Goal: Task Accomplishment & Management: Use online tool/utility

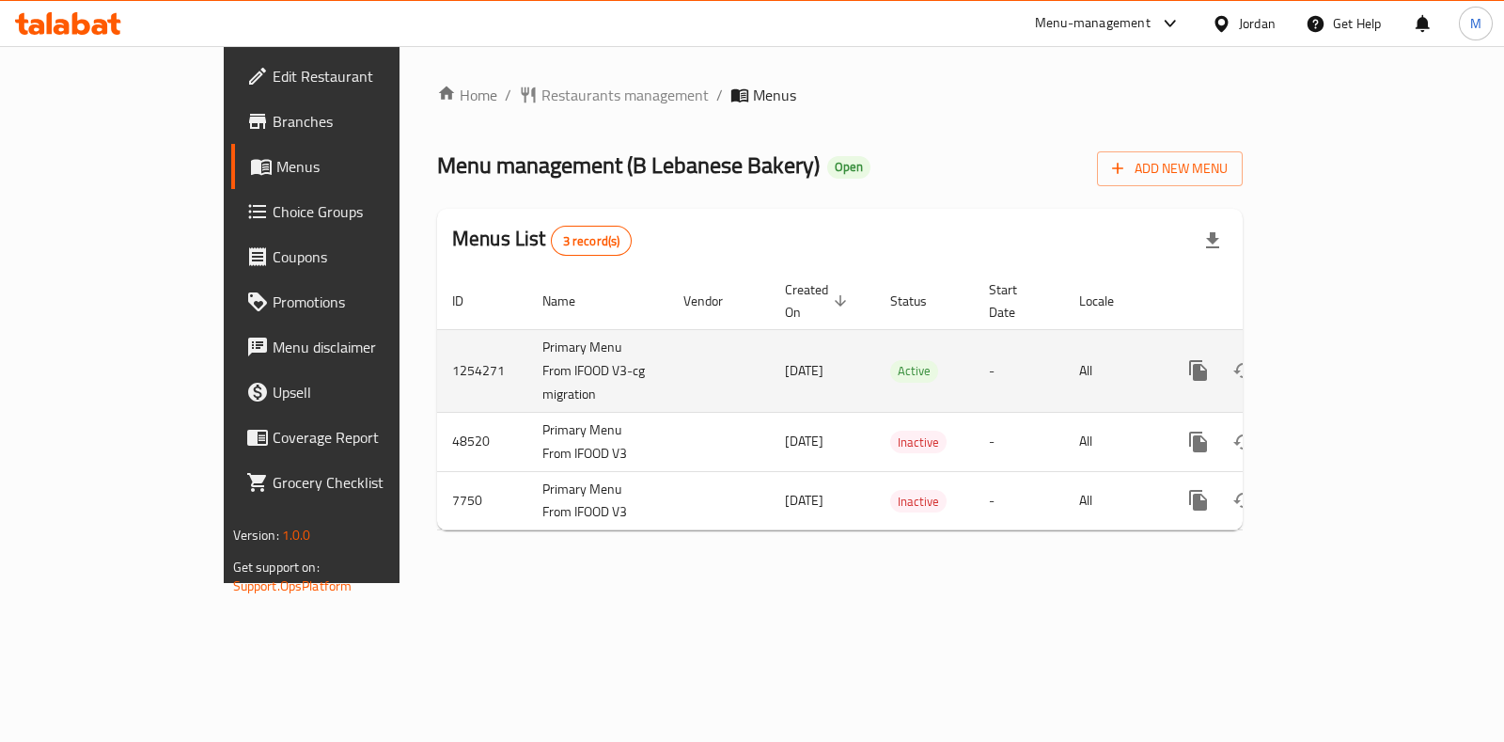
click at [1357, 348] on link "enhanced table" at bounding box center [1333, 370] width 45 height 45
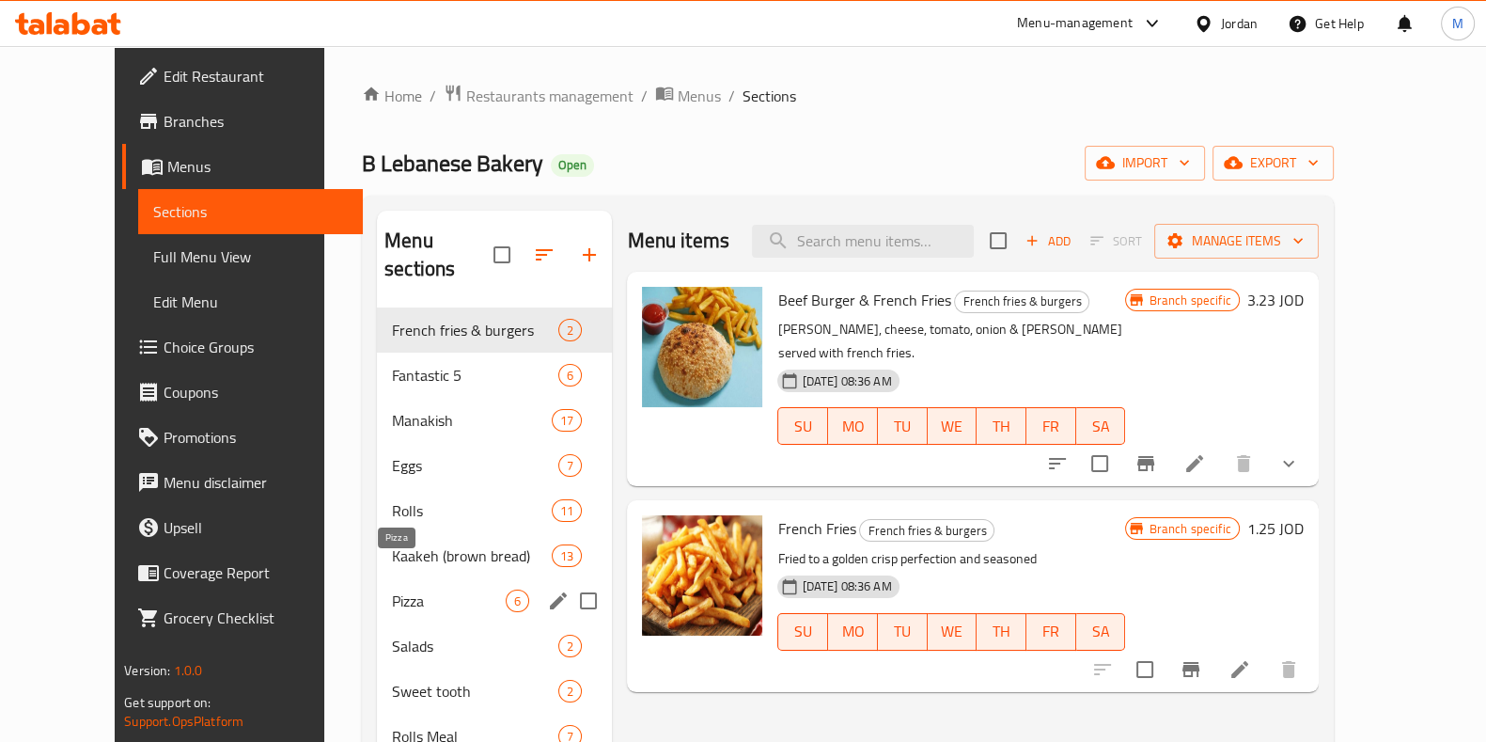
click at [393, 589] on span "Pizza" at bounding box center [449, 600] width 114 height 23
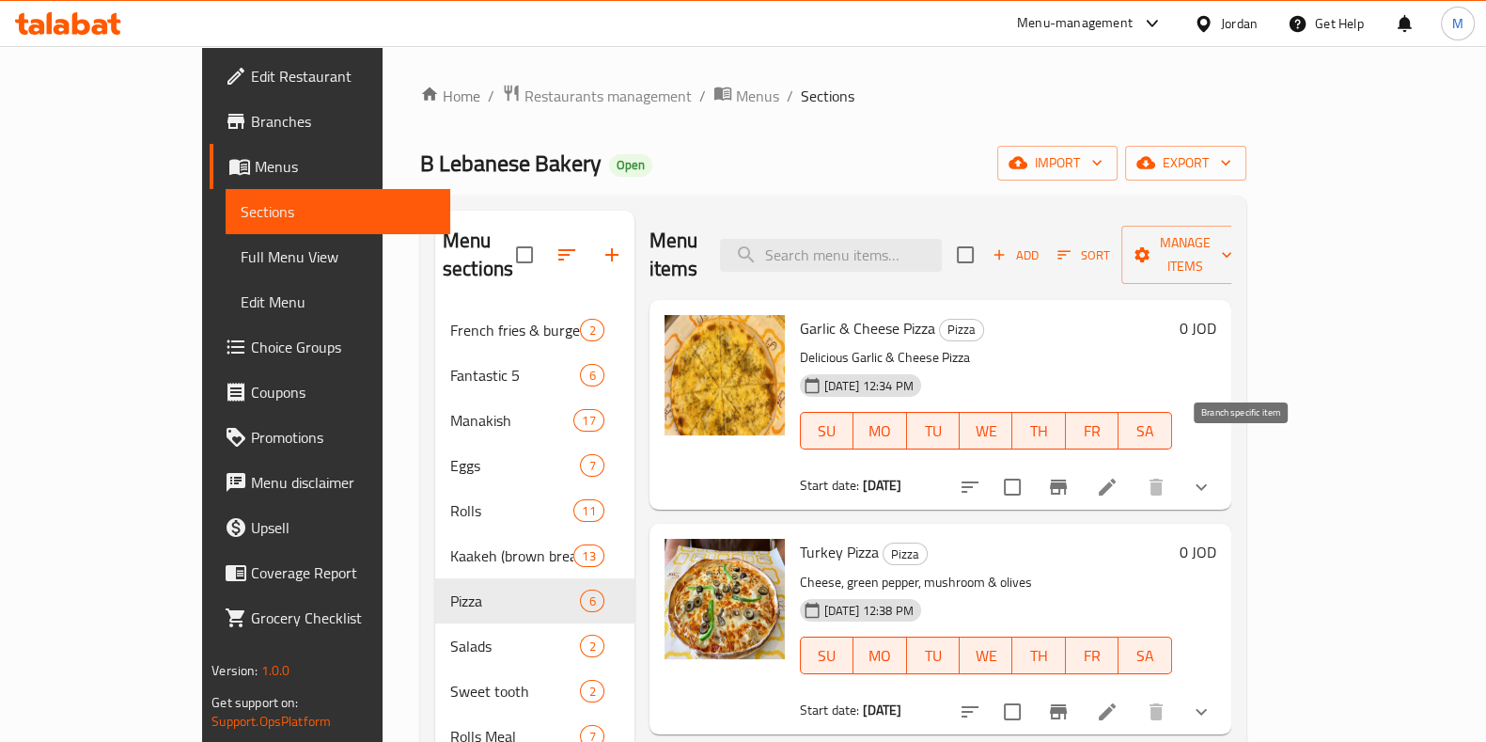
click at [1070, 476] on icon "Branch-specific-item" at bounding box center [1058, 487] width 23 height 23
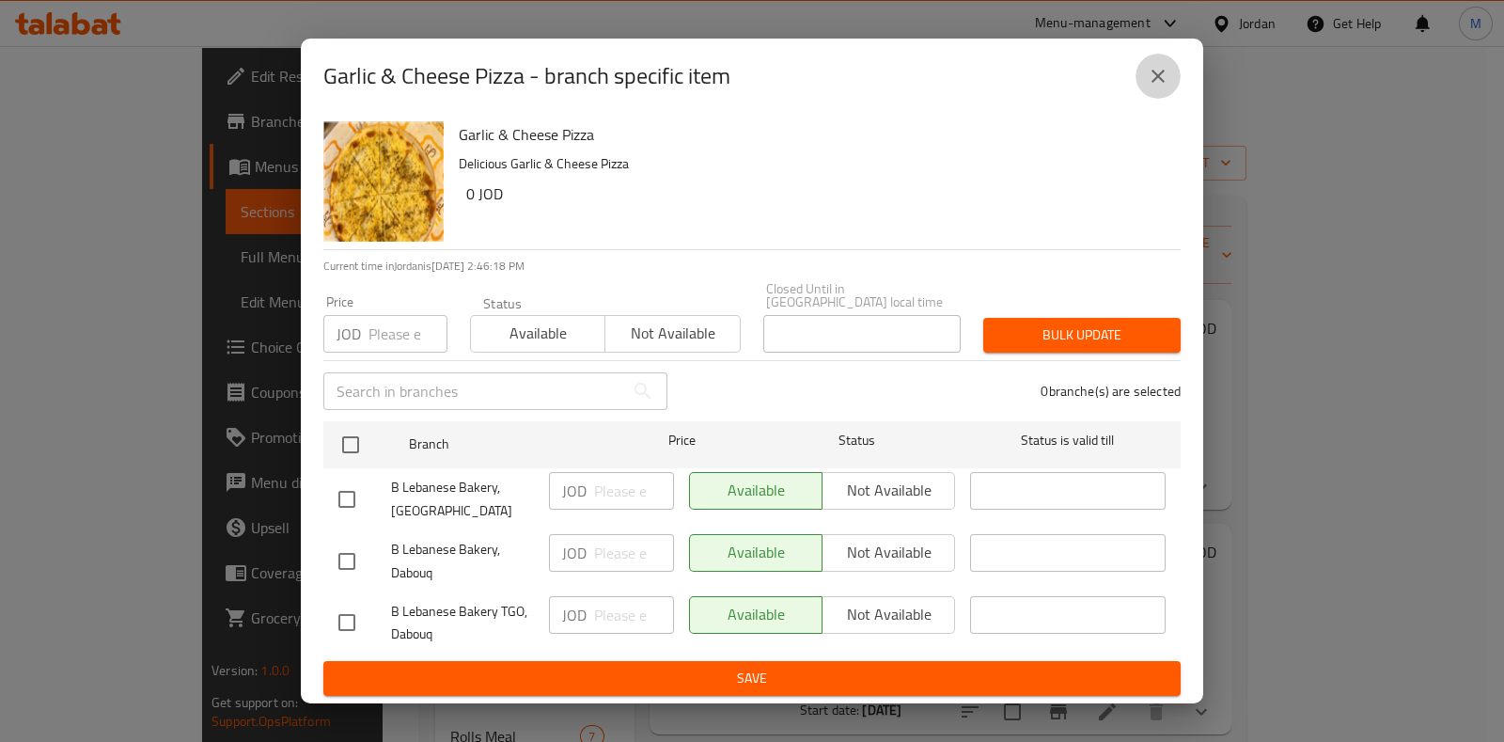
click at [1174, 79] on button "close" at bounding box center [1158, 76] width 45 height 45
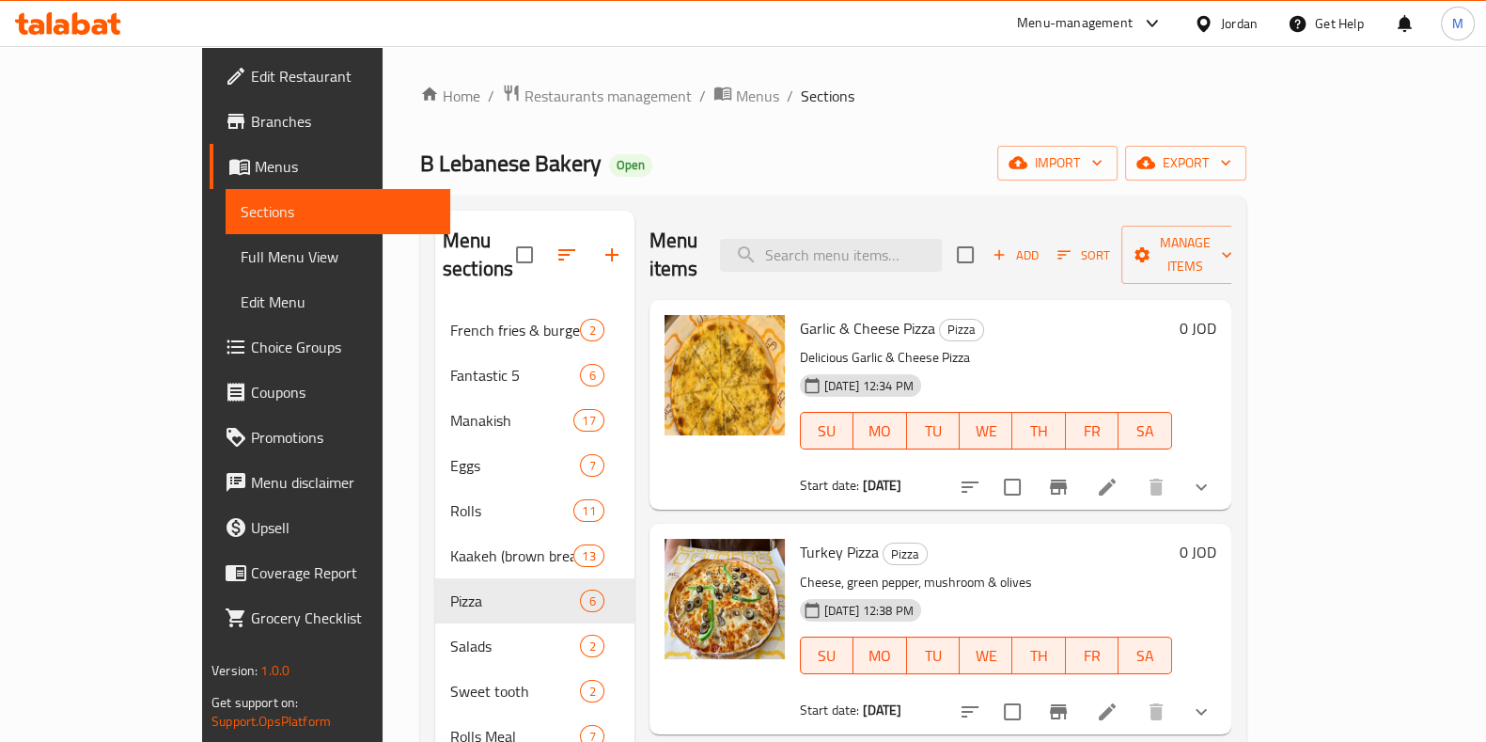
scroll to position [353, 0]
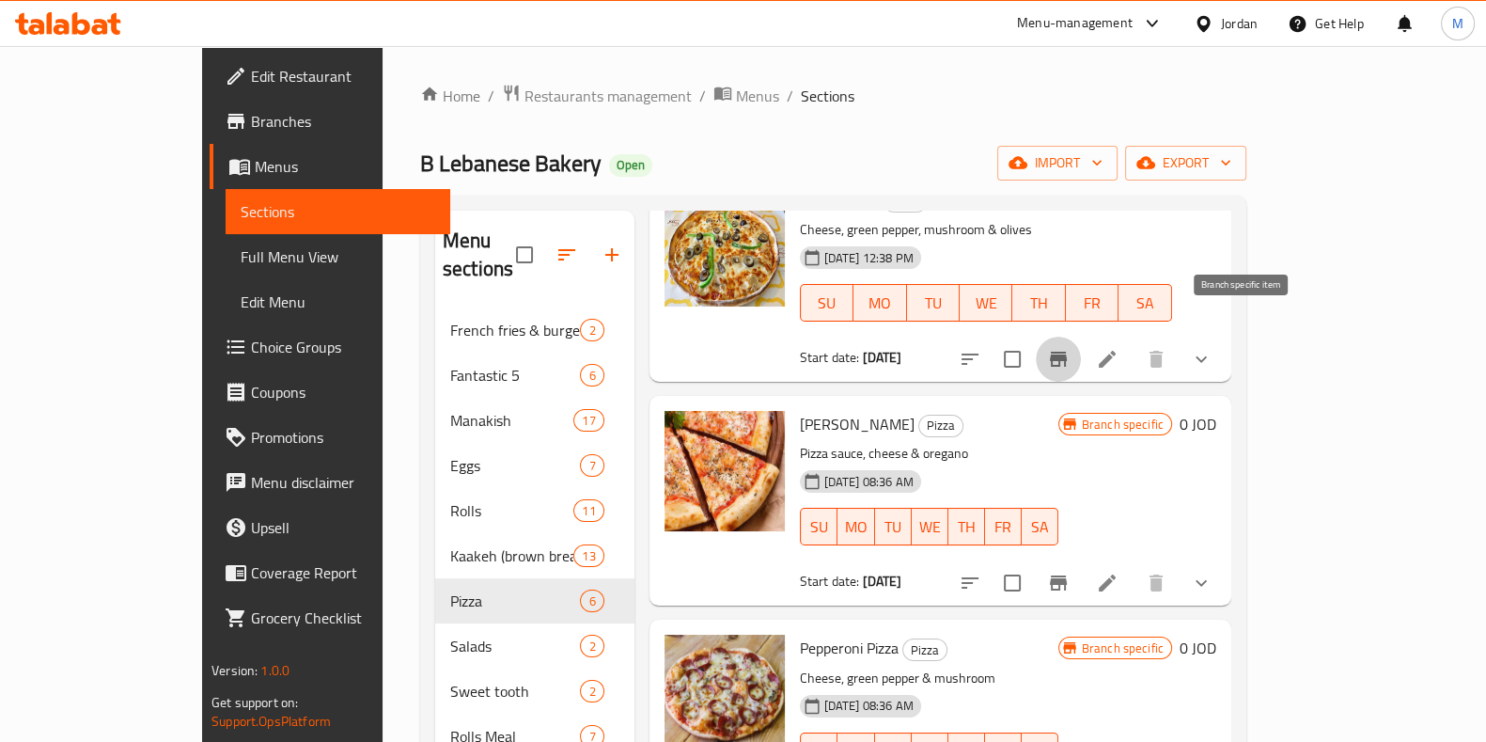
click at [1081, 337] on button "Branch-specific-item" at bounding box center [1058, 359] width 45 height 45
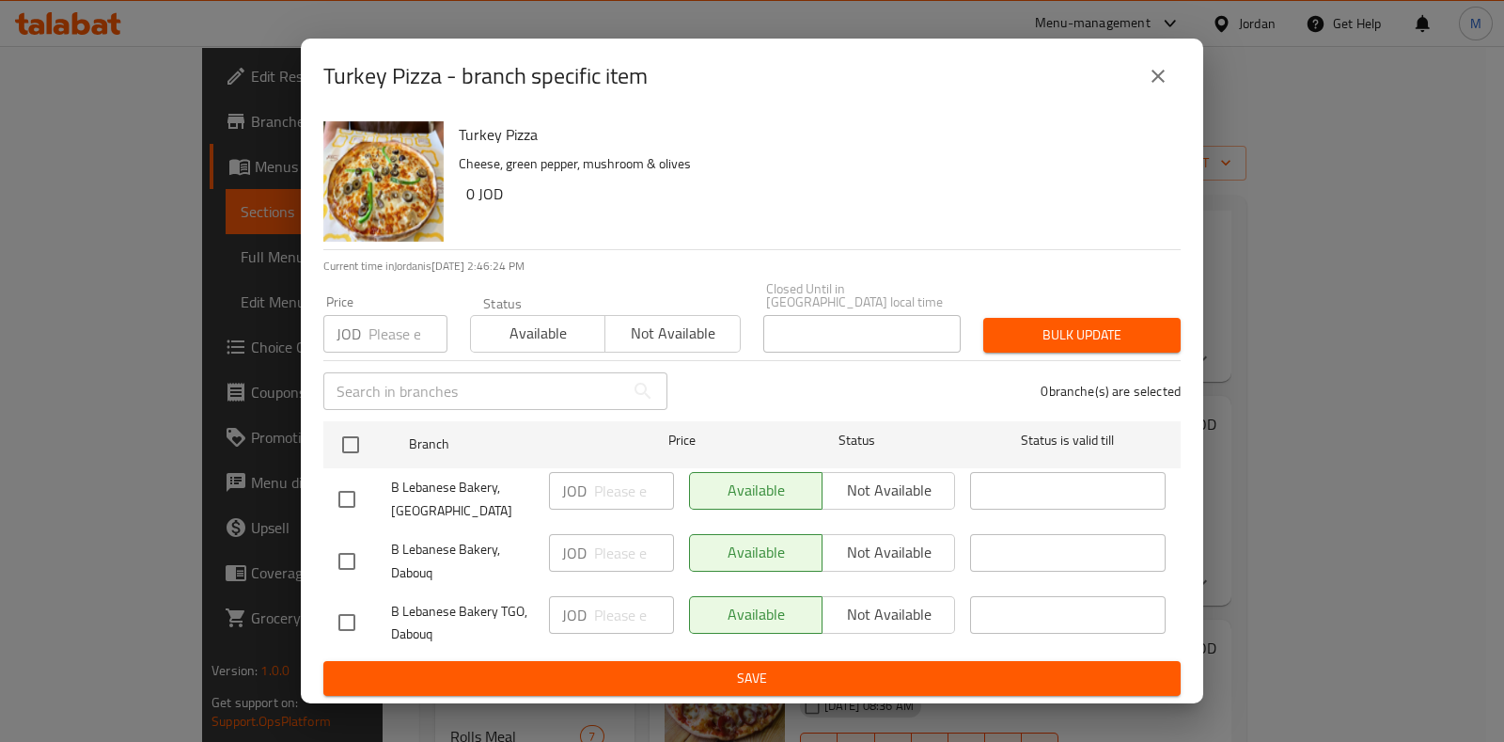
click at [1202, 96] on div "Turkey Pizza - branch specific item" at bounding box center [752, 76] width 902 height 75
click at [1147, 87] on icon "close" at bounding box center [1158, 76] width 23 height 23
